Goal: Task Accomplishment & Management: Use online tool/utility

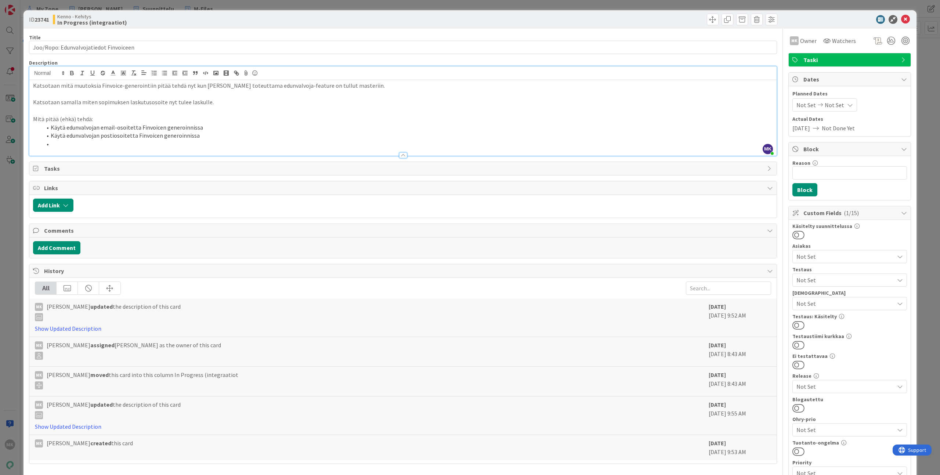
scroll to position [296, 0]
click at [185, 50] on input "Joo/Ropo: Edunvalvojatiedot Finvoiceen" at bounding box center [403, 47] width 748 height 13
click at [200, 29] on div "Title 38 / 128 Joo/Ropo: Edunvalvojatiedot Finvoiceen Description MK [PERSON_NA…" at bounding box center [403, 362] width 748 height 666
click at [203, 7] on div "ID 23741 Kenno - Kehitys In Progress (integraatiot) Title 38 / 128 Joo/Ropo: Ed…" at bounding box center [470, 237] width 940 height 475
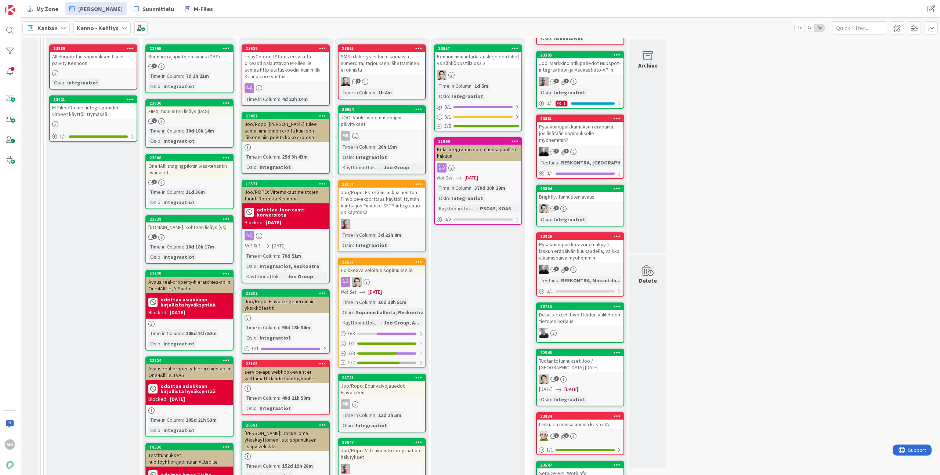
click at [400, 113] on div "JOO: Vuokrasopimuspohjan päivitykset" at bounding box center [382, 121] width 87 height 16
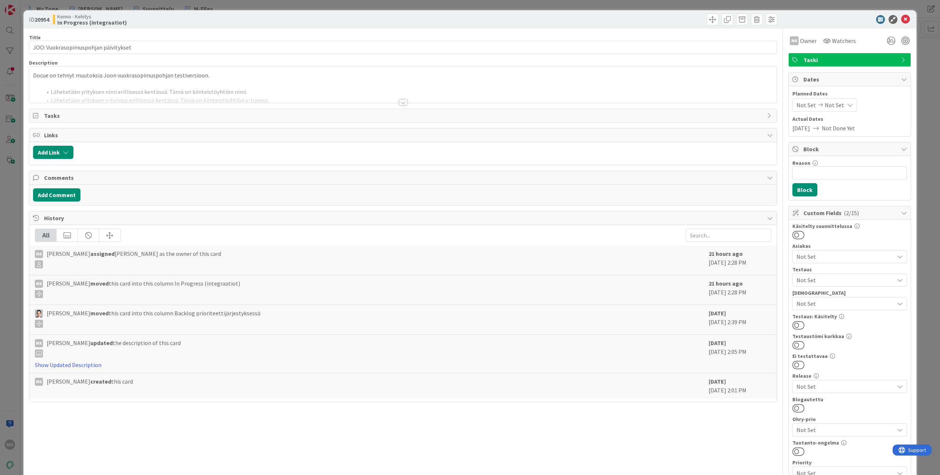
click at [185, 55] on div "Title 36 / 128 JOO: Vuokrasopimuspohjan päivitykset Description Docue on tehnyt…" at bounding box center [403, 362] width 748 height 666
click at [183, 47] on input "JOO: Vuokrasopimuspohjan päivitykset" at bounding box center [403, 47] width 748 height 13
click at [269, 18] on div "Kenno - Kehitys In Progress (integraatiot)" at bounding box center [227, 20] width 348 height 12
click at [294, 97] on div at bounding box center [402, 93] width 747 height 19
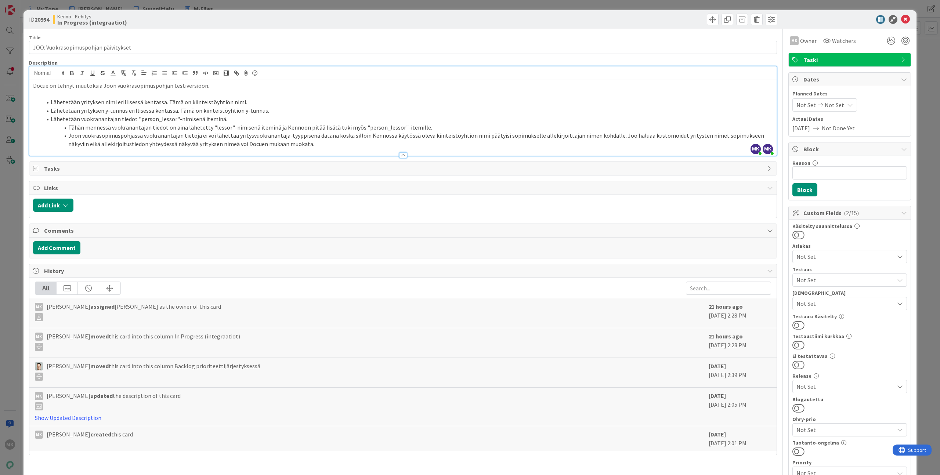
click at [288, 89] on p "Docue on tehnyt muutoksia Joon vuokrasopimuspohjan testiversioon." at bounding box center [403, 86] width 740 height 8
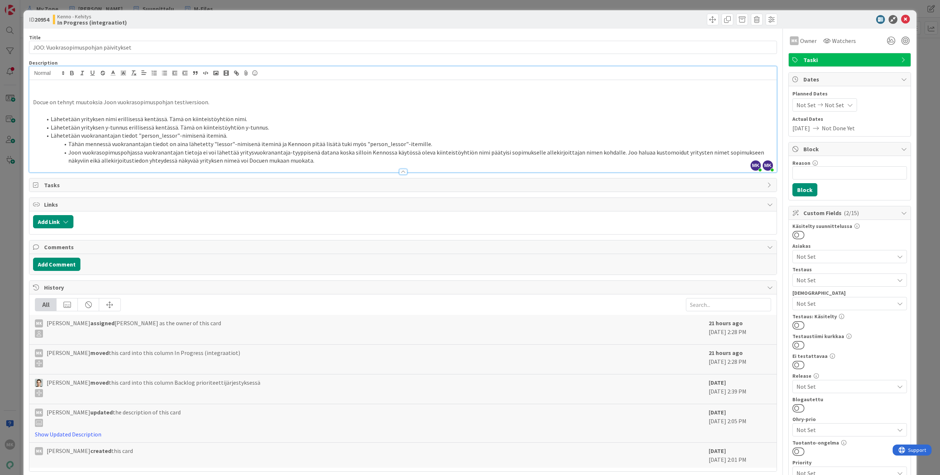
paste div
click at [377, 28] on div "ID 20954 Kenno - Kehitys In Progress (integraatiot)" at bounding box center [469, 19] width 893 height 18
